Goal: Find specific page/section: Find specific page/section

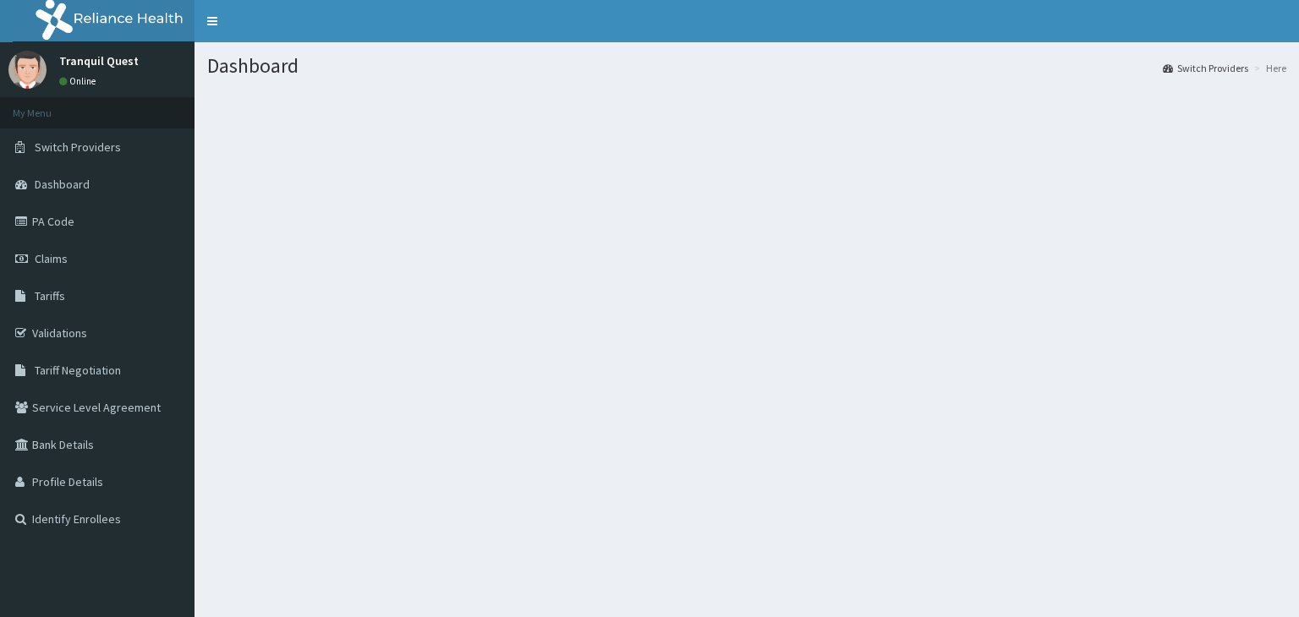
click at [614, 158] on section at bounding box center [747, 182] width 1105 height 211
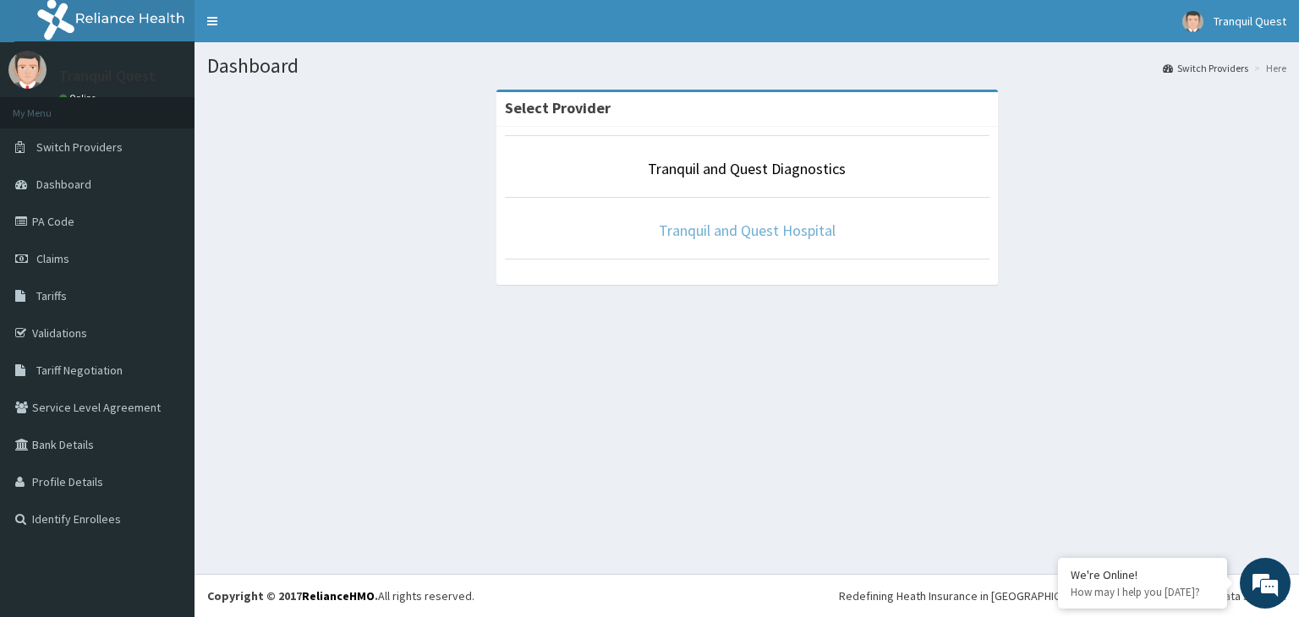
click at [744, 235] on link "Tranquil and Quest Hospital" at bounding box center [747, 230] width 177 height 19
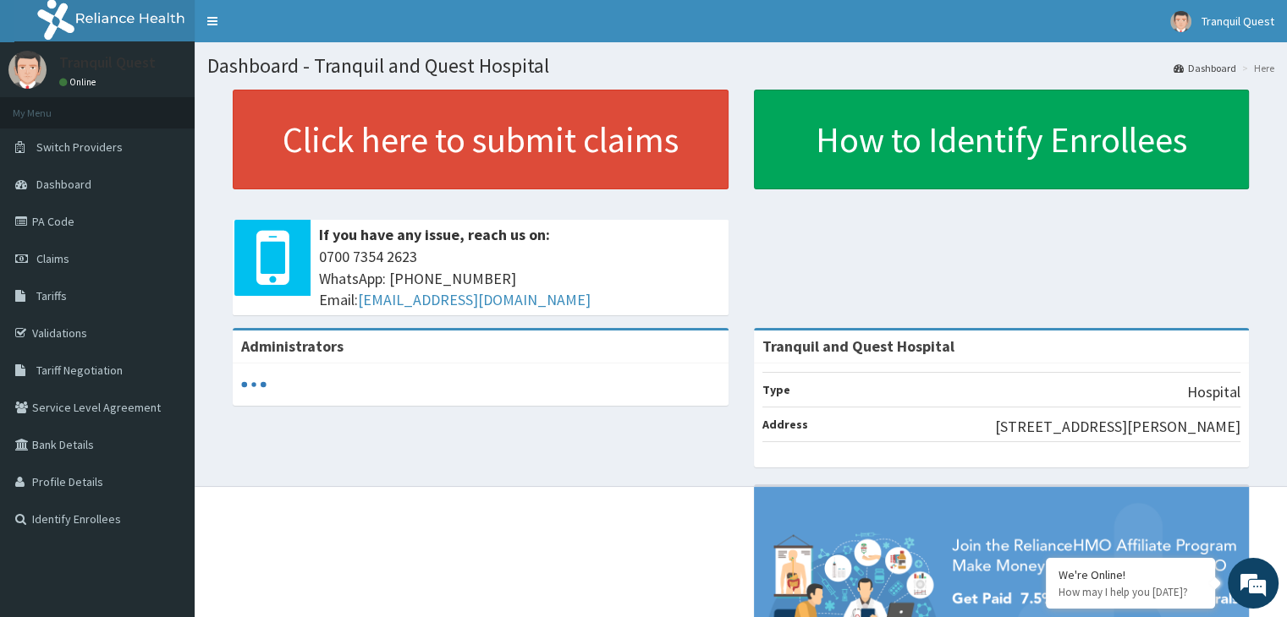
click at [64, 223] on link "PA Code" at bounding box center [97, 221] width 195 height 37
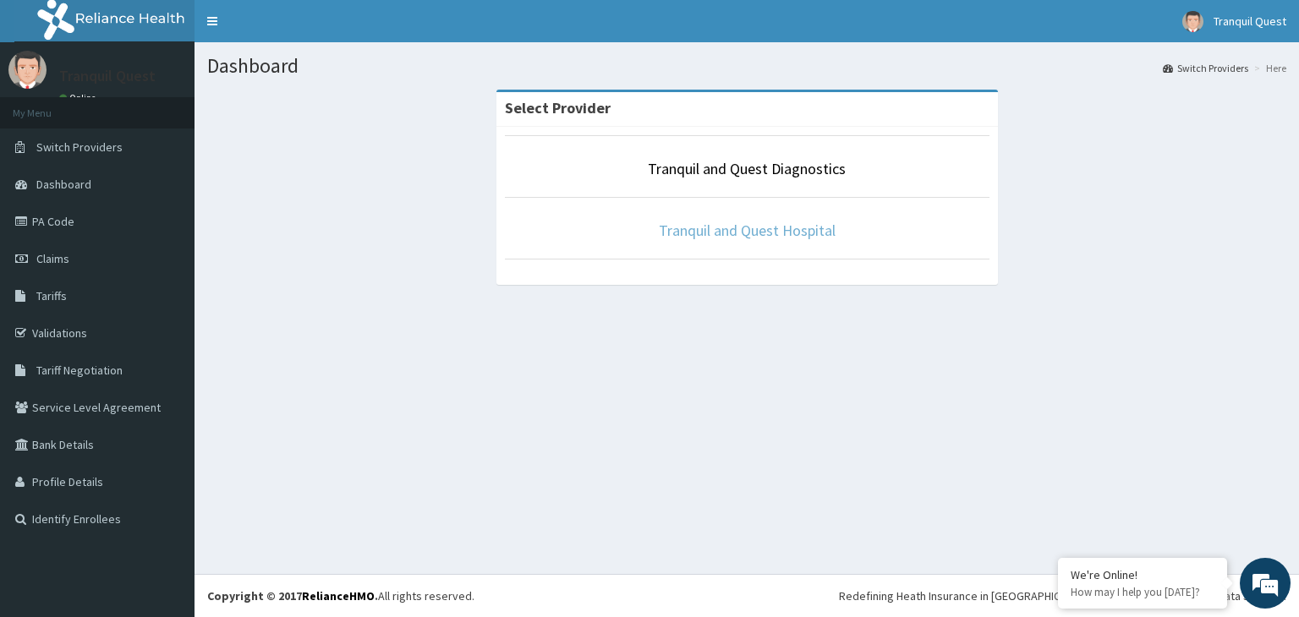
click at [716, 221] on link "Tranquil and Quest Hospital" at bounding box center [747, 230] width 177 height 19
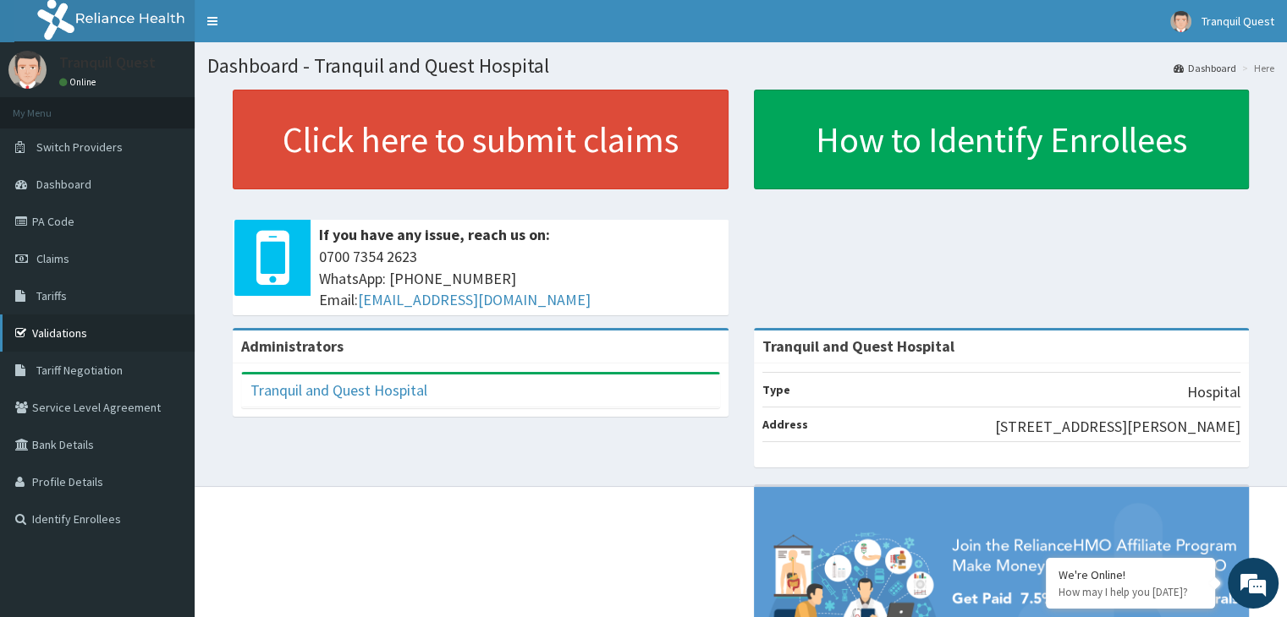
click at [68, 332] on link "Validations" at bounding box center [97, 333] width 195 height 37
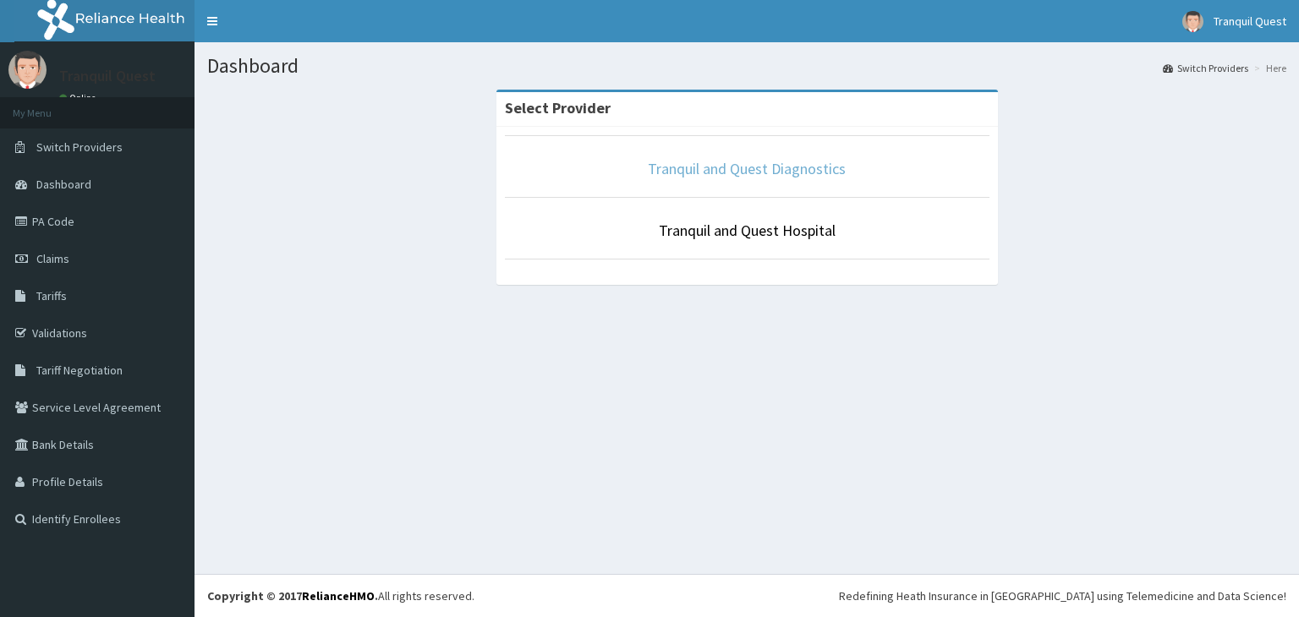
click at [729, 173] on link "Tranquil and Quest Diagnostics" at bounding box center [747, 168] width 198 height 19
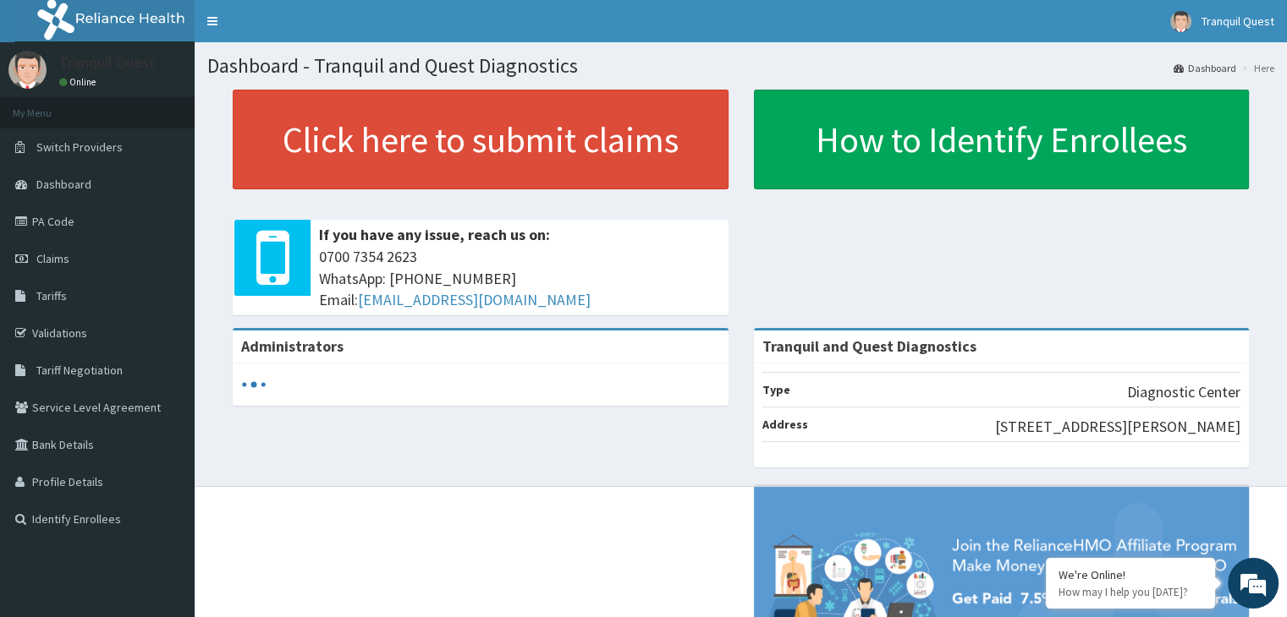
click at [68, 220] on link "PA Code" at bounding box center [97, 221] width 195 height 37
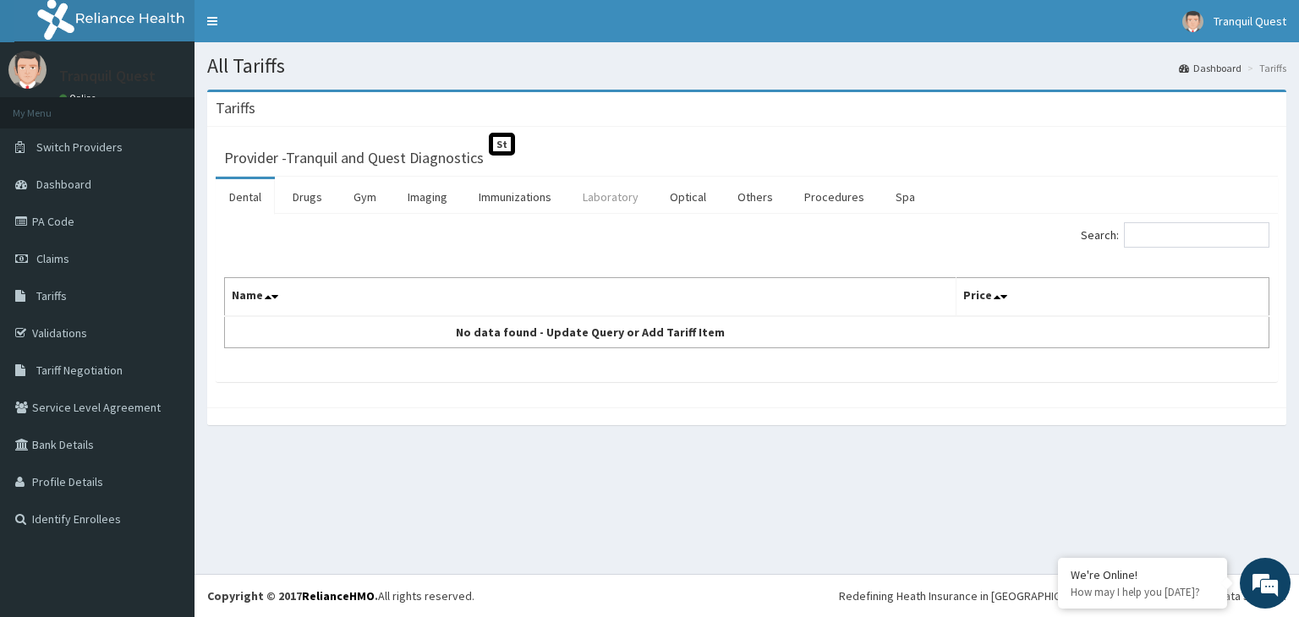
click at [606, 197] on link "Laboratory" at bounding box center [610, 197] width 83 height 36
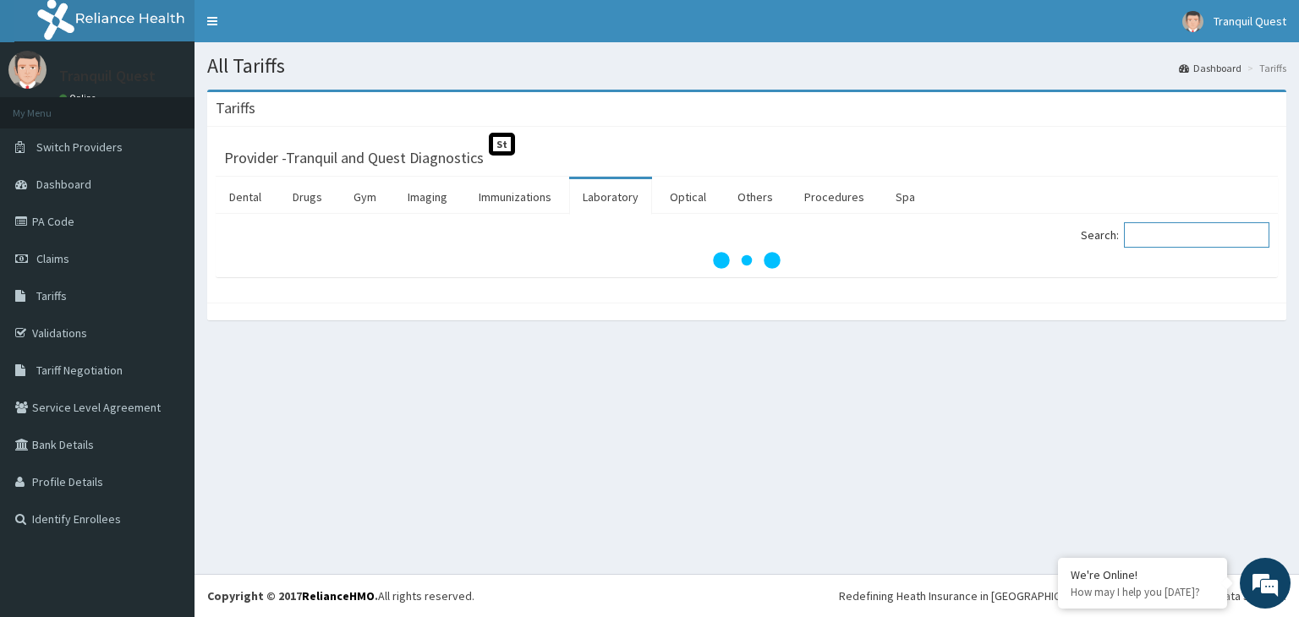
click at [1160, 236] on input "Search:" at bounding box center [1196, 234] width 145 height 25
